Goal: Check status: Check status

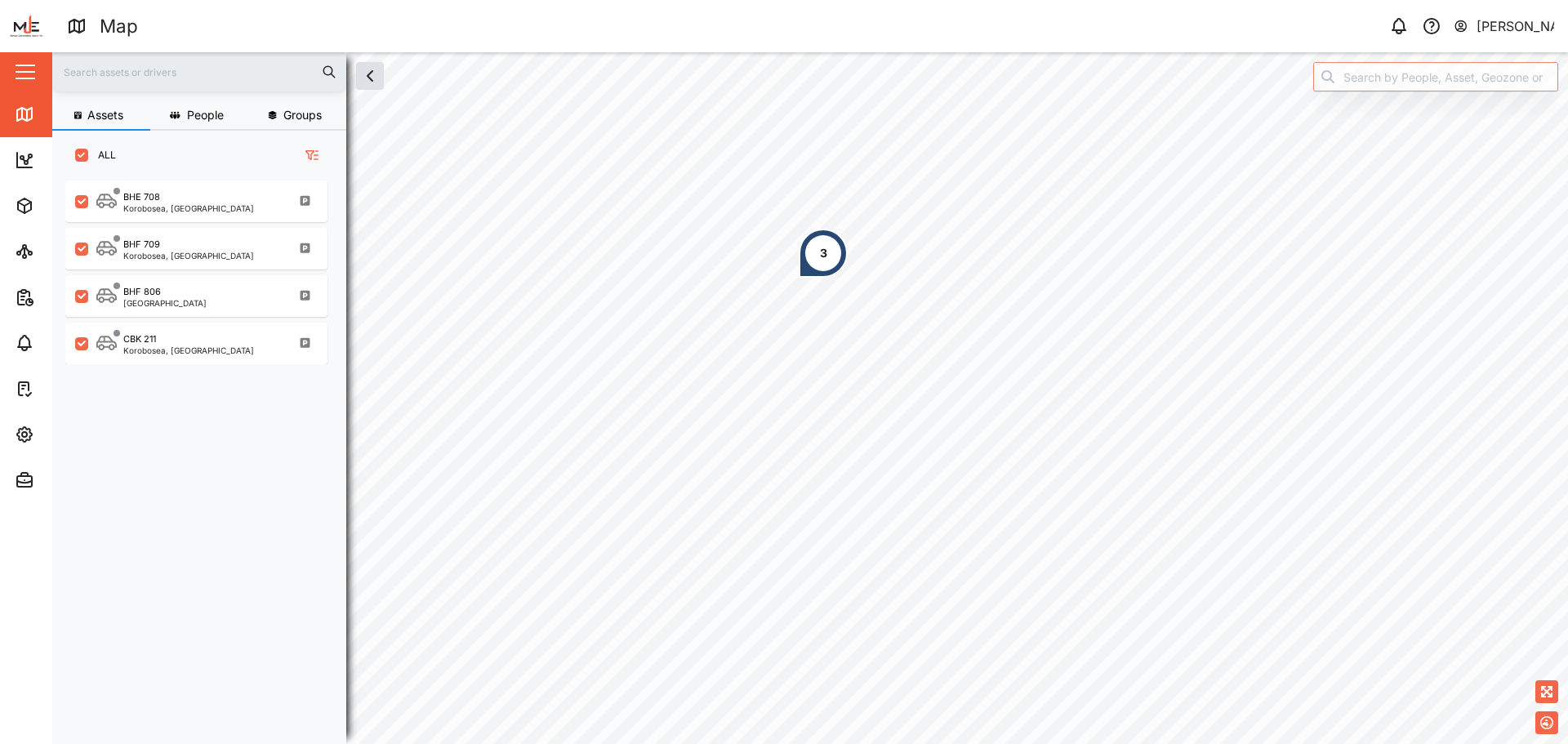
scroll to position [544, 256]
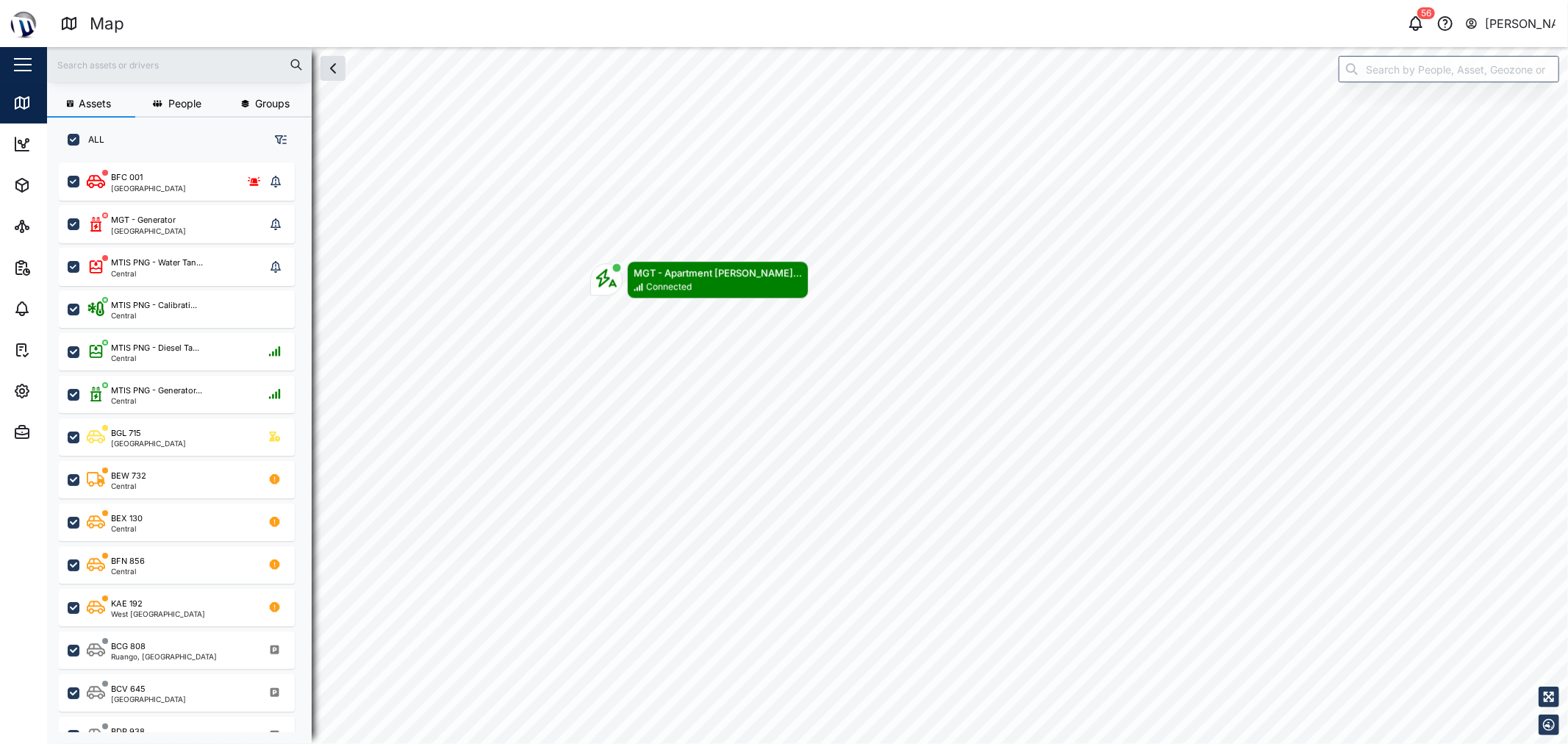
scroll to position [562, 228]
drag, startPoint x: 722, startPoint y: 439, endPoint x: 744, endPoint y: 343, distance: 98.5
click at [744, 343] on div "5" at bounding box center [744, 350] width 7 height 16
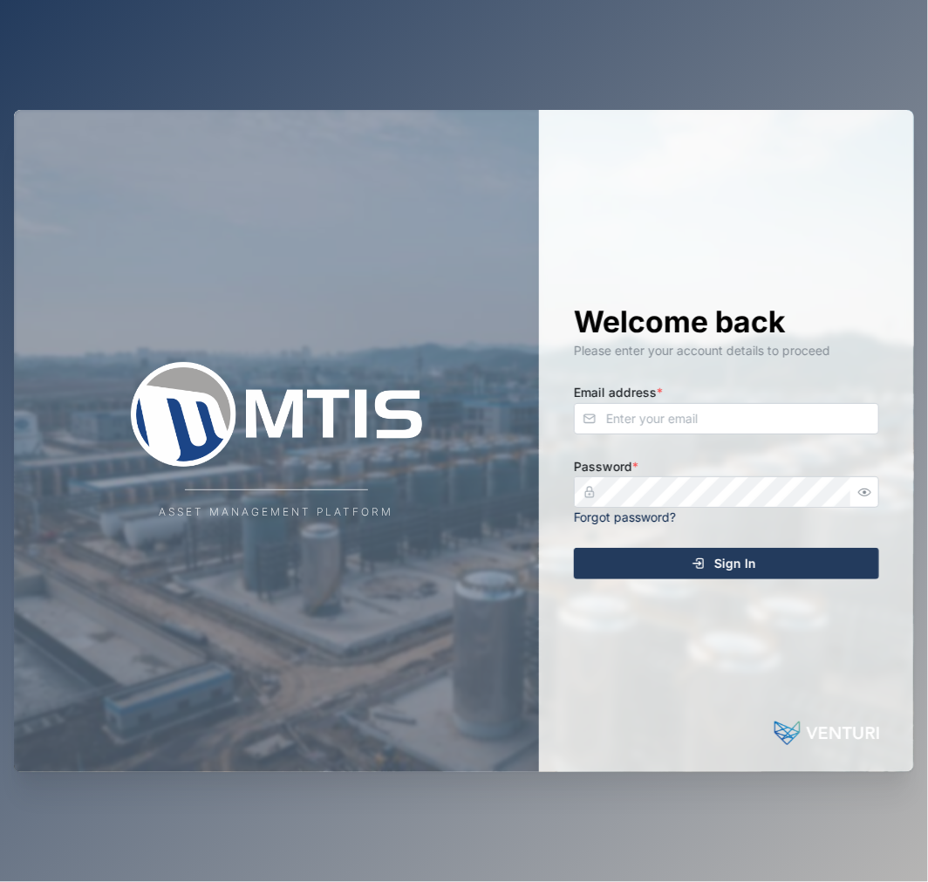
click at [658, 399] on label "Email address *" at bounding box center [618, 392] width 89 height 19
click at [658, 403] on input "Email address *" at bounding box center [726, 418] width 305 height 31
type input "declan.delahunty@venturi.io"
click at [574, 548] on button "Sign In" at bounding box center [726, 563] width 305 height 31
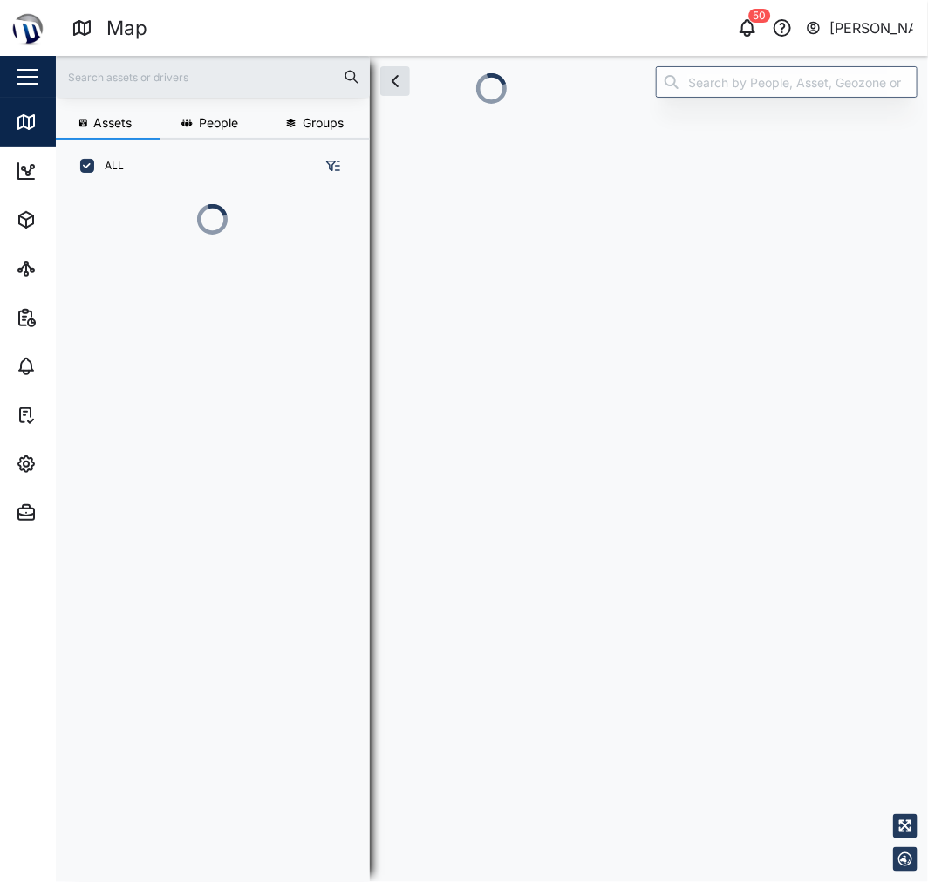
scroll to position [15, 15]
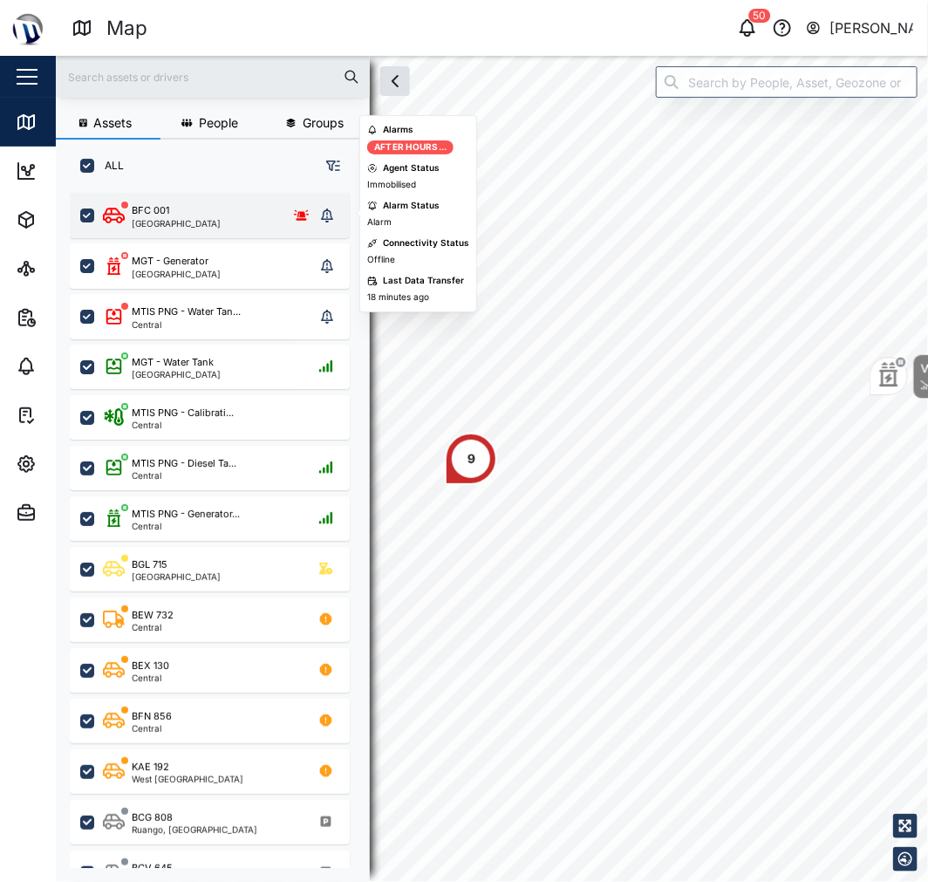
click at [167, 207] on div "BFC 001" at bounding box center [150, 210] width 37 height 15
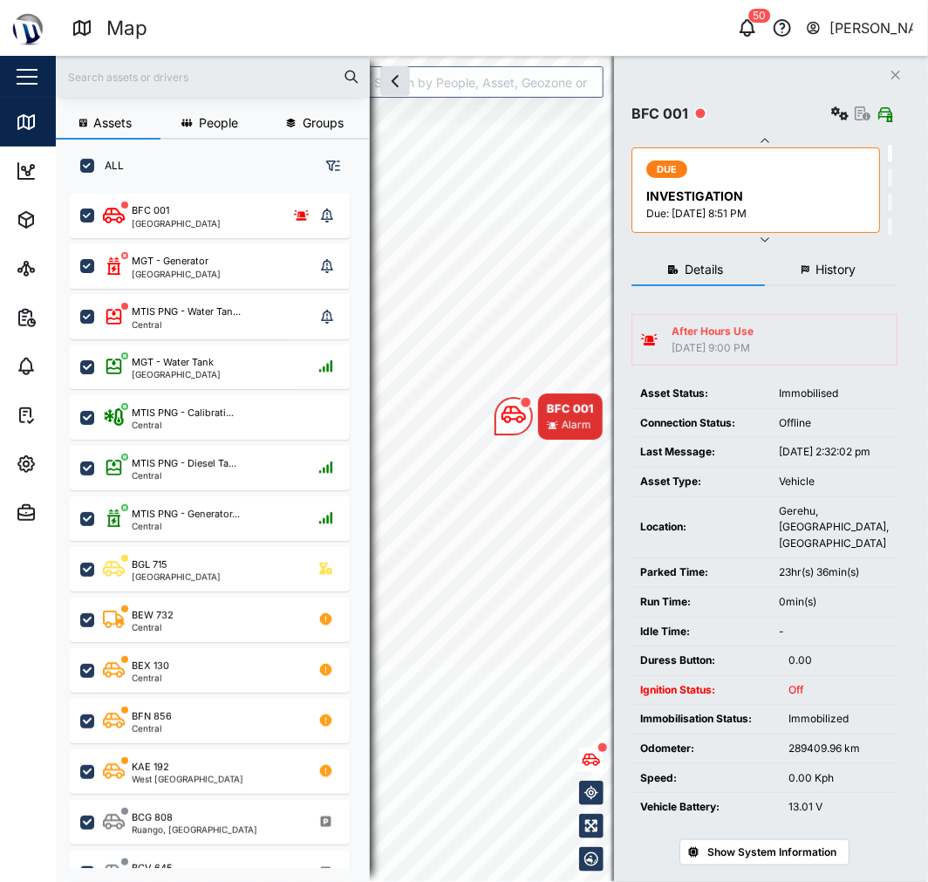
click at [504, 434] on div "Map marker" at bounding box center [513, 417] width 38 height 38
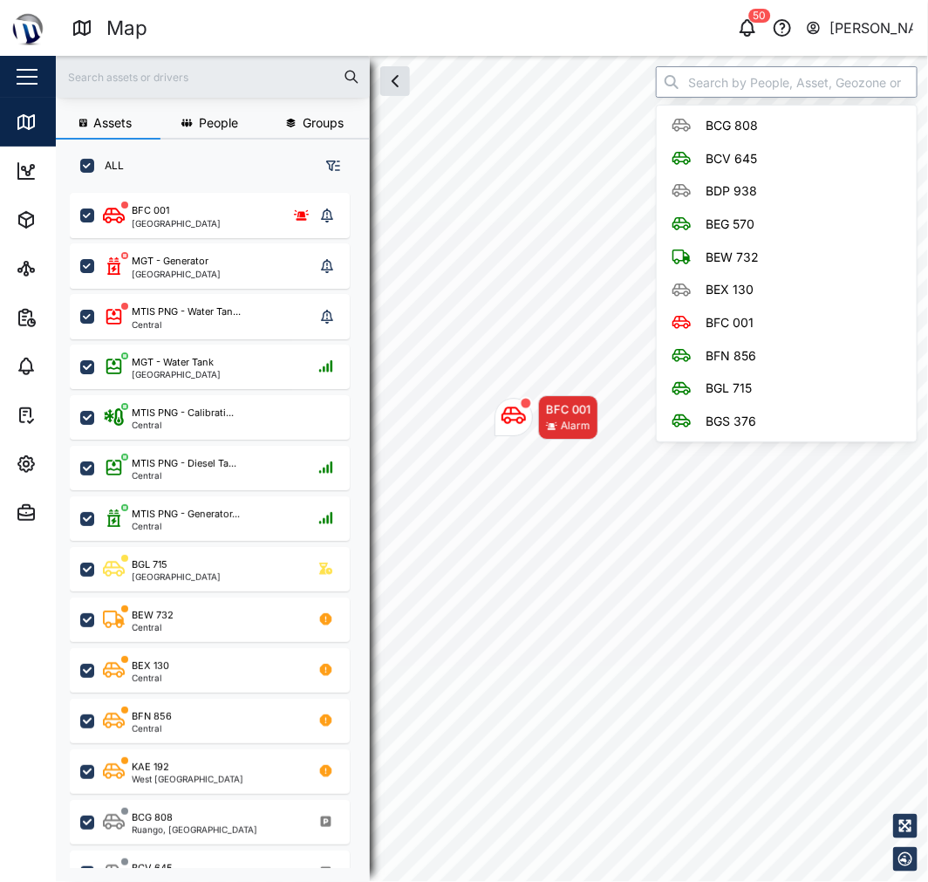
drag, startPoint x: 769, startPoint y: 79, endPoint x: 787, endPoint y: 80, distance: 18.3
click at [776, 80] on input "search" at bounding box center [787, 81] width 262 height 31
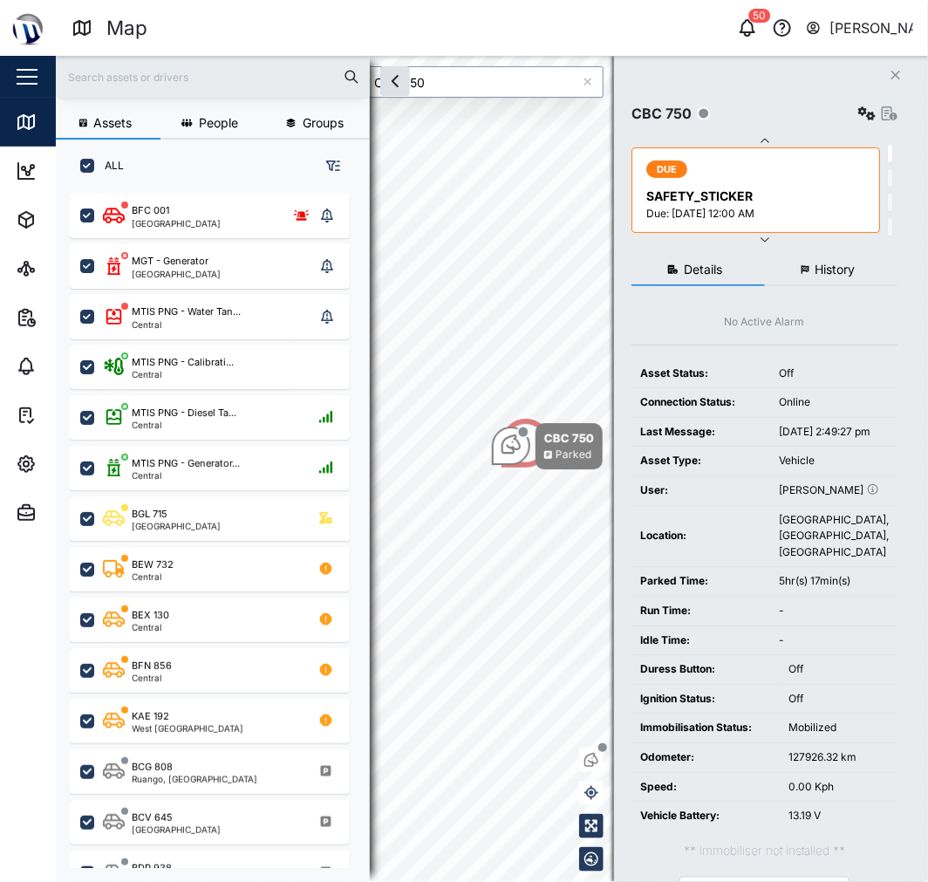
type input "CBC 750"
click at [853, 255] on button "History" at bounding box center [831, 270] width 133 height 31
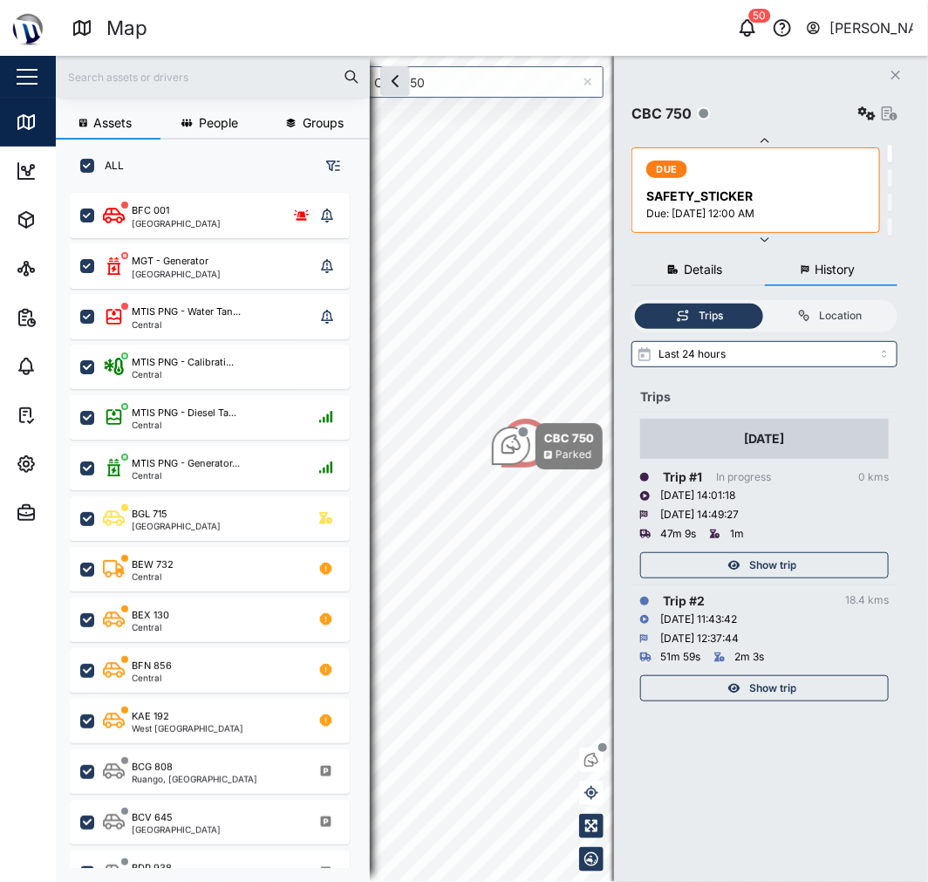
click at [818, 562] on div "Show trip" at bounding box center [762, 565] width 227 height 24
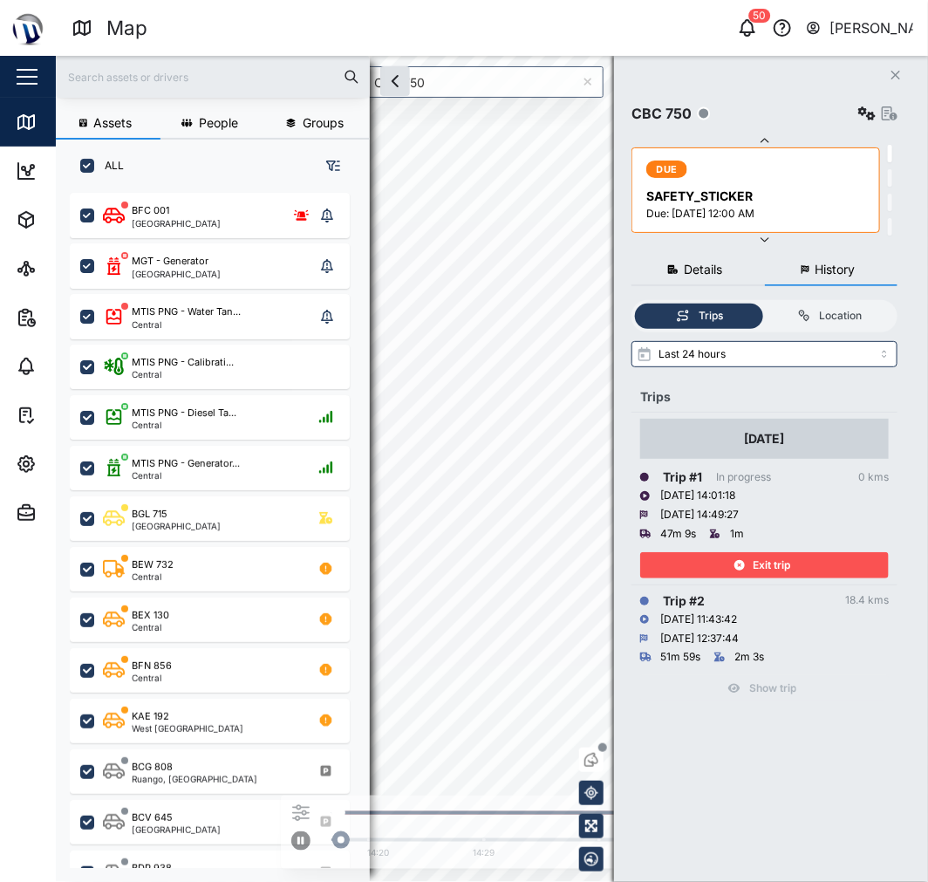
click at [818, 562] on div "Exit trip" at bounding box center [762, 565] width 227 height 24
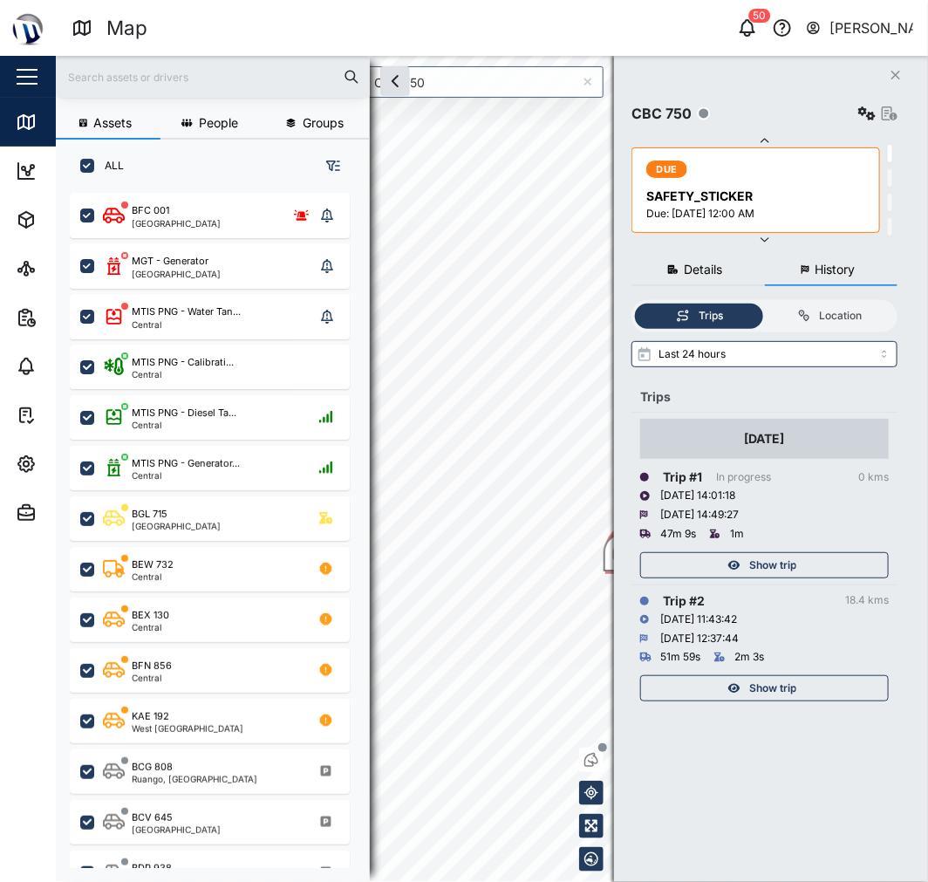
click at [899, 80] on icon "Close" at bounding box center [895, 75] width 10 height 14
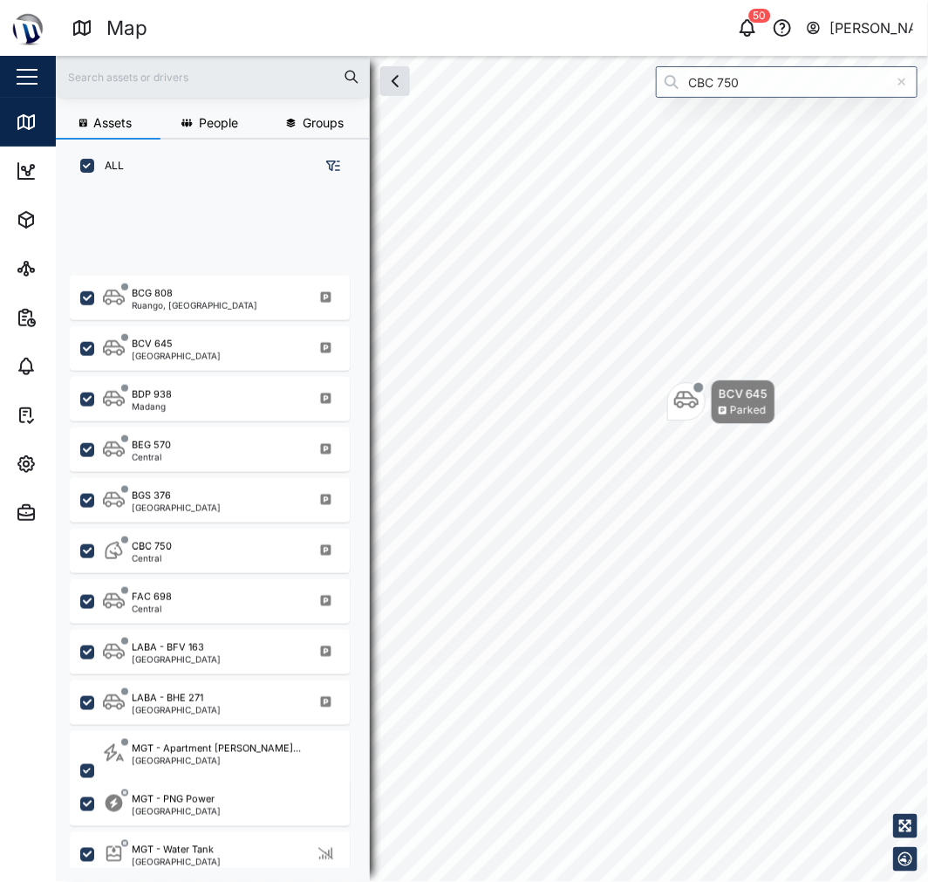
scroll to position [678, 0]
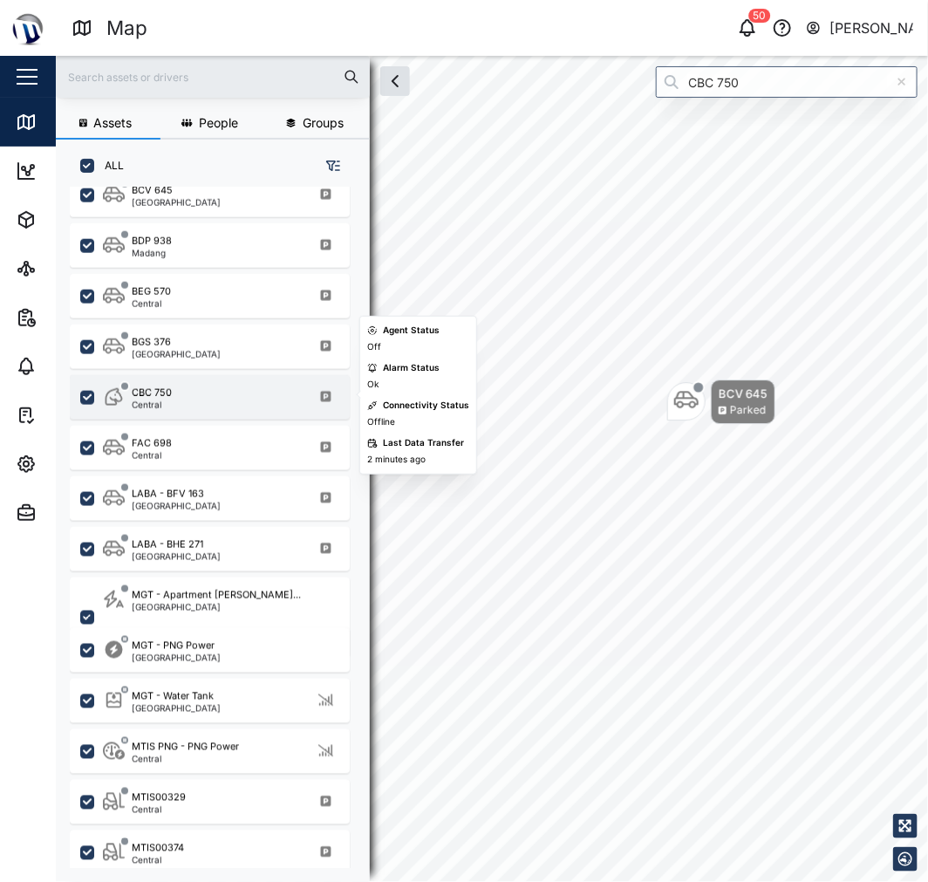
click at [195, 393] on div "CBC 750 Central" at bounding box center [221, 397] width 236 height 24
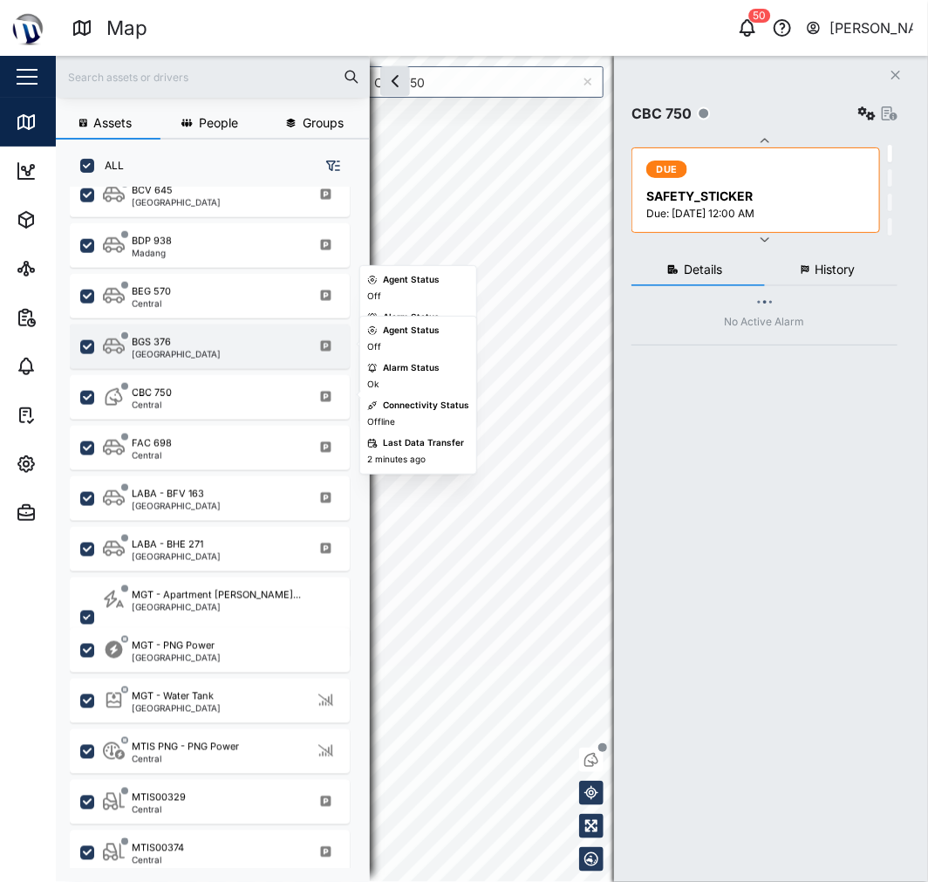
click at [183, 354] on div "[GEOGRAPHIC_DATA]" at bounding box center [176, 354] width 89 height 9
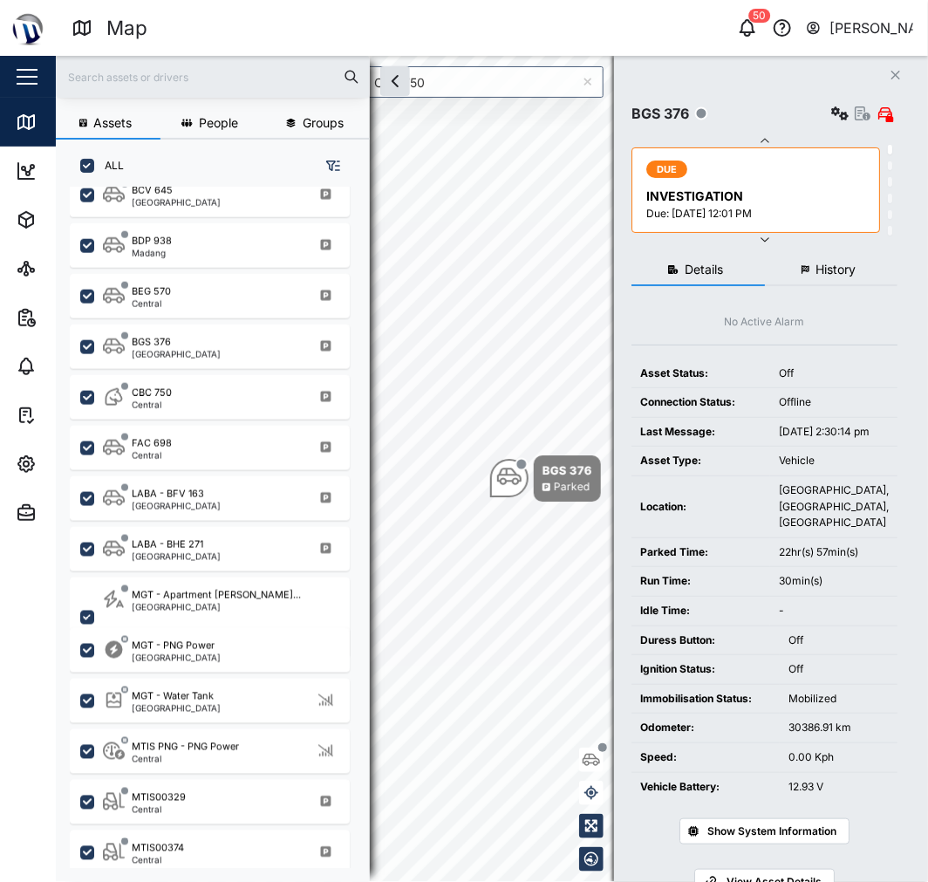
click at [838, 280] on button "History" at bounding box center [831, 270] width 133 height 31
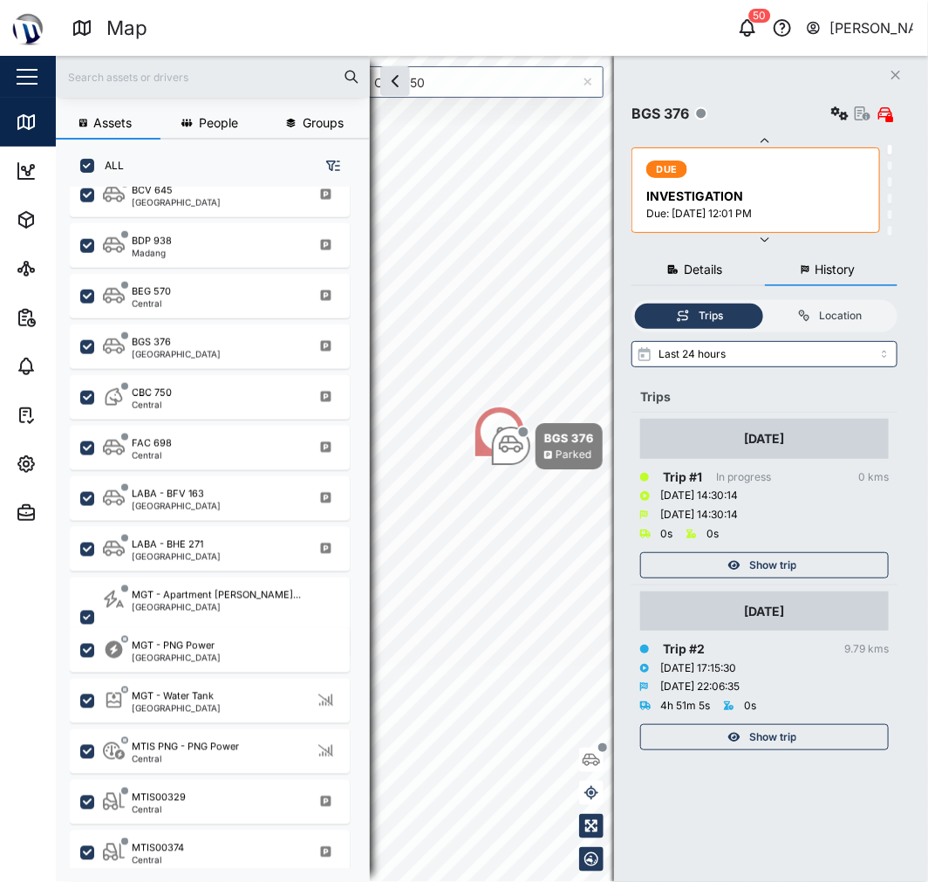
click at [796, 556] on div "Show trip" at bounding box center [762, 565] width 227 height 24
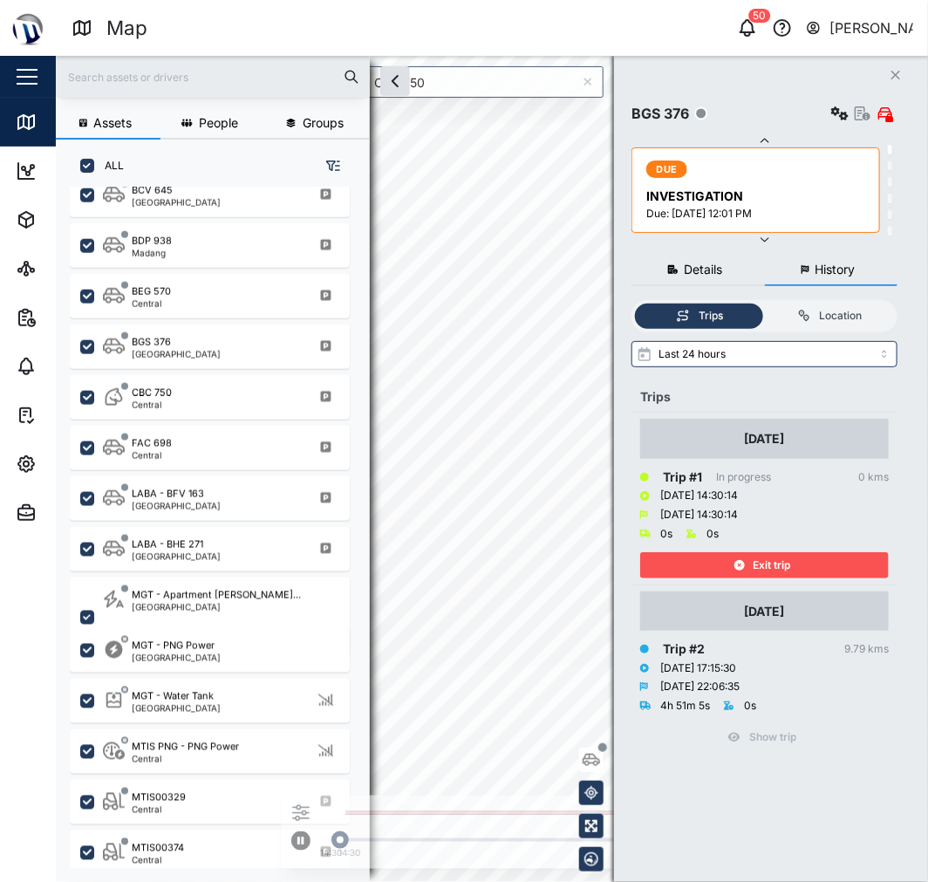
click at [796, 556] on div "Exit trip" at bounding box center [762, 565] width 227 height 24
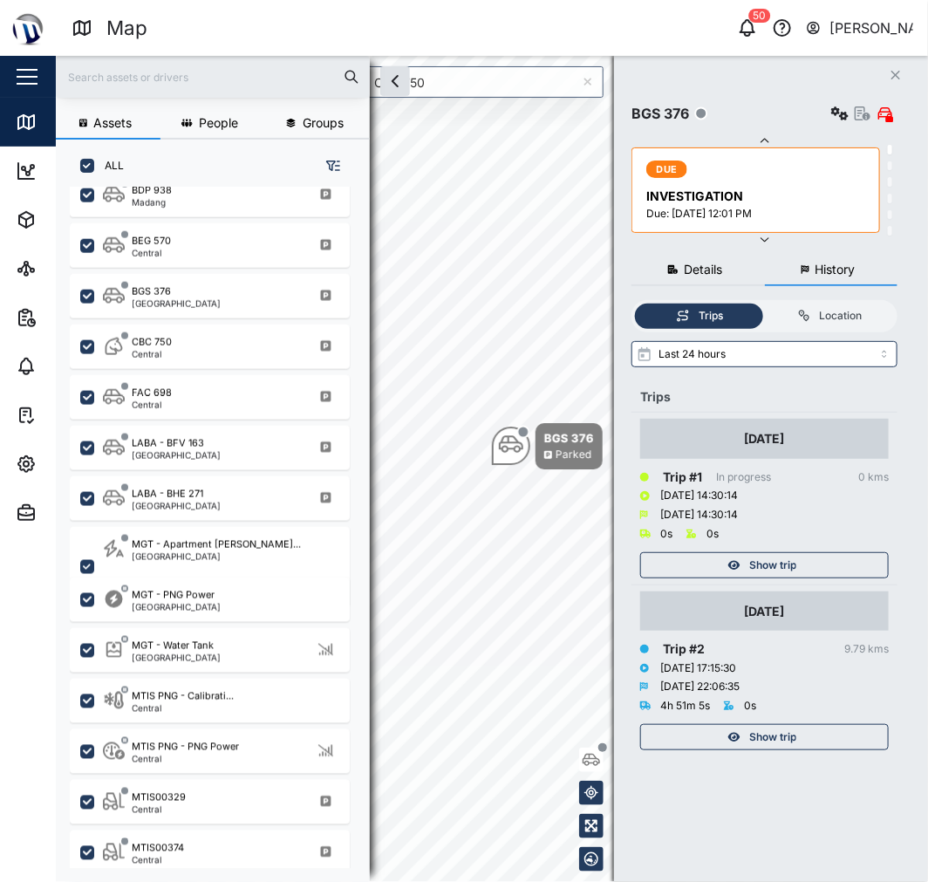
drag, startPoint x: 754, startPoint y: 726, endPoint x: 768, endPoint y: 726, distance: 14.0
click at [757, 726] on span "Show trip" at bounding box center [772, 737] width 47 height 24
